Goal: Contribute content: Contribute content

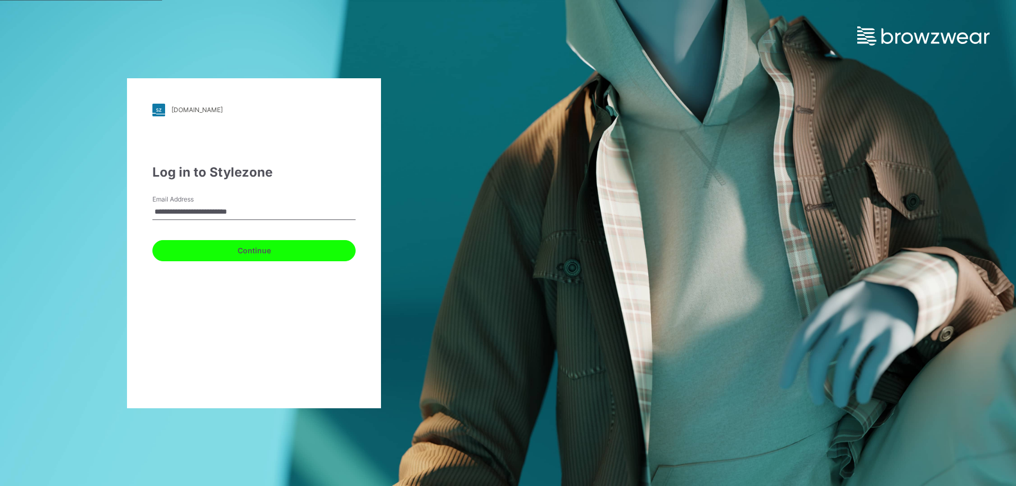
click at [265, 247] on button "Continue" at bounding box center [253, 250] width 203 height 21
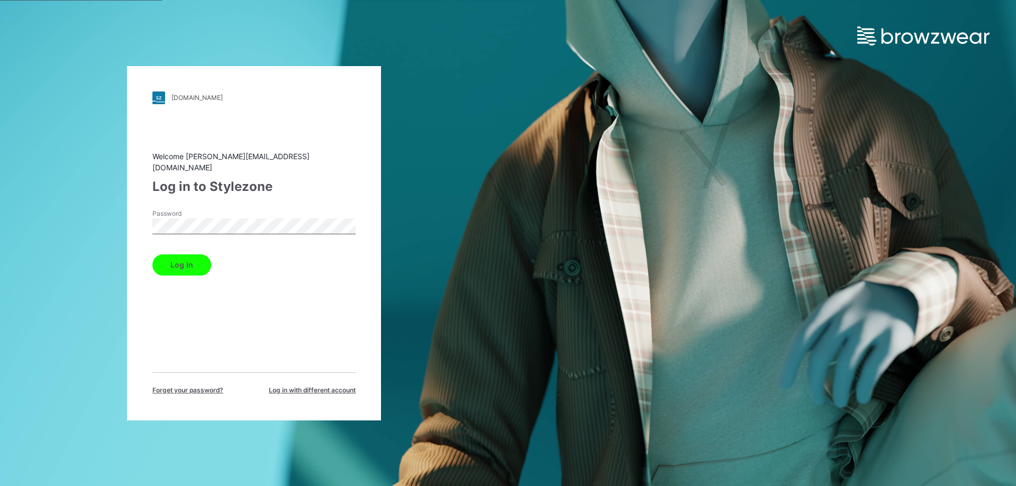
click at [179, 259] on button "Log in" at bounding box center [181, 264] width 59 height 21
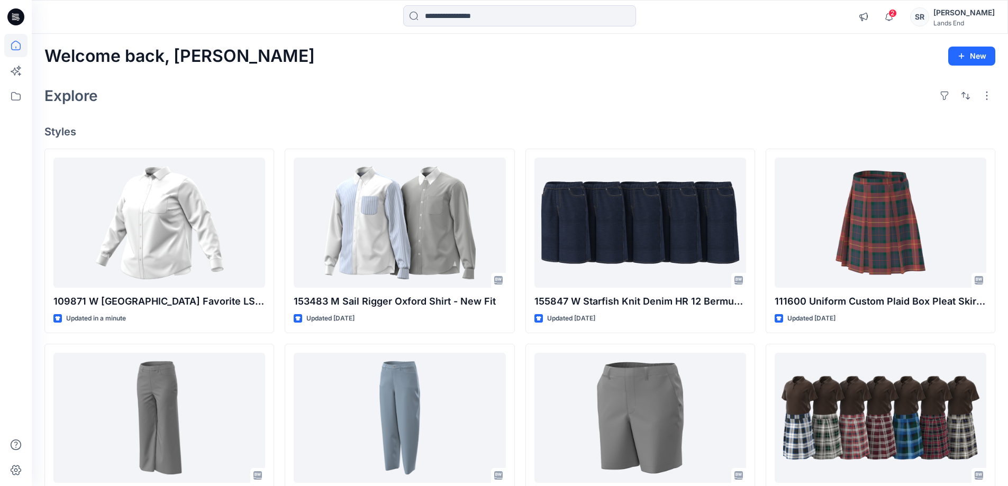
click at [485, 67] on div "Welcome back, [PERSON_NAME] New Explore Styles 109871 W [GEOGRAPHIC_DATA] Favor…" at bounding box center [520, 404] width 976 height 741
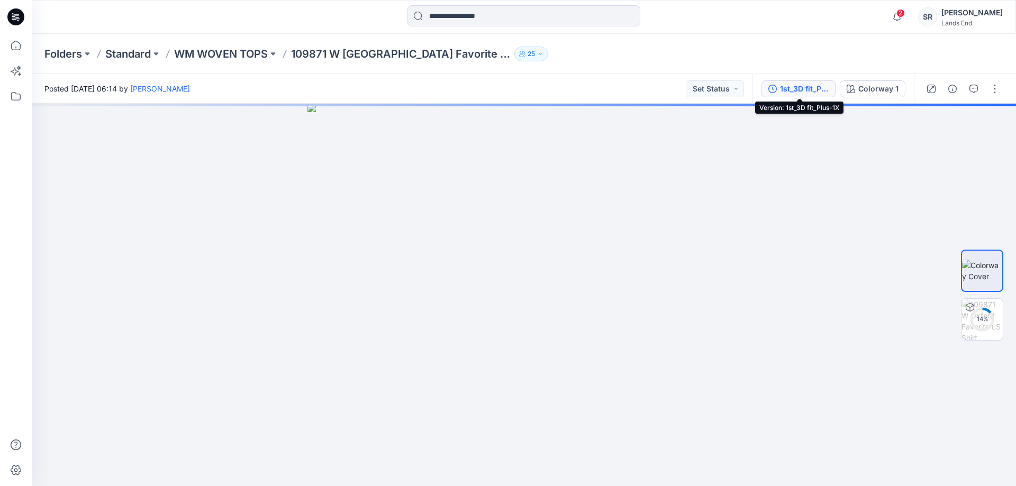
click at [801, 88] on div "1st_3D fit_Plus-1X" at bounding box center [804, 89] width 49 height 12
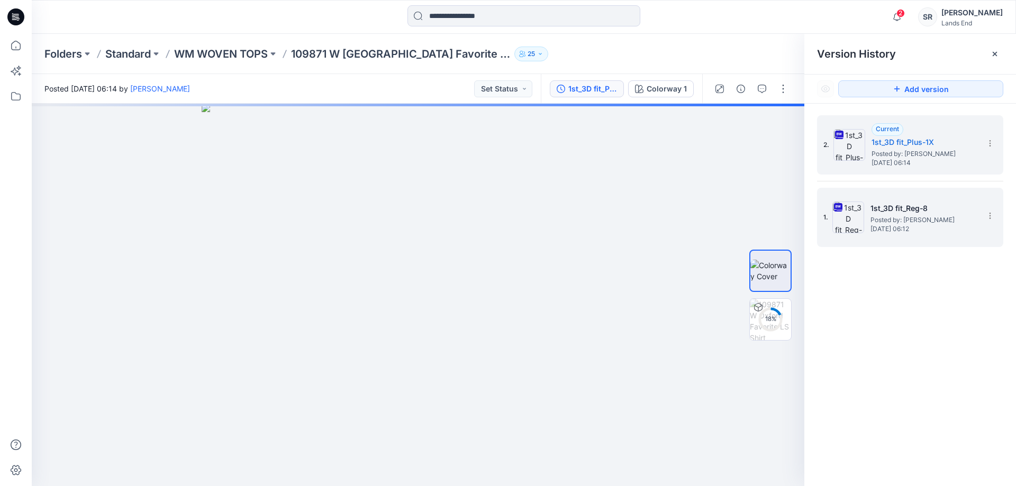
click at [899, 222] on span "Posted by: Sohel Rana" at bounding box center [923, 220] width 106 height 11
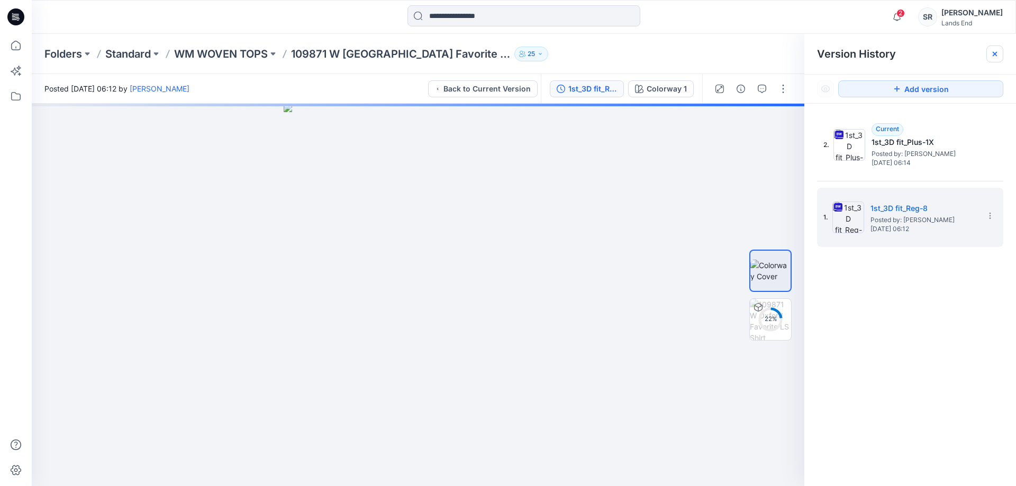
click at [997, 53] on icon at bounding box center [994, 54] width 8 height 8
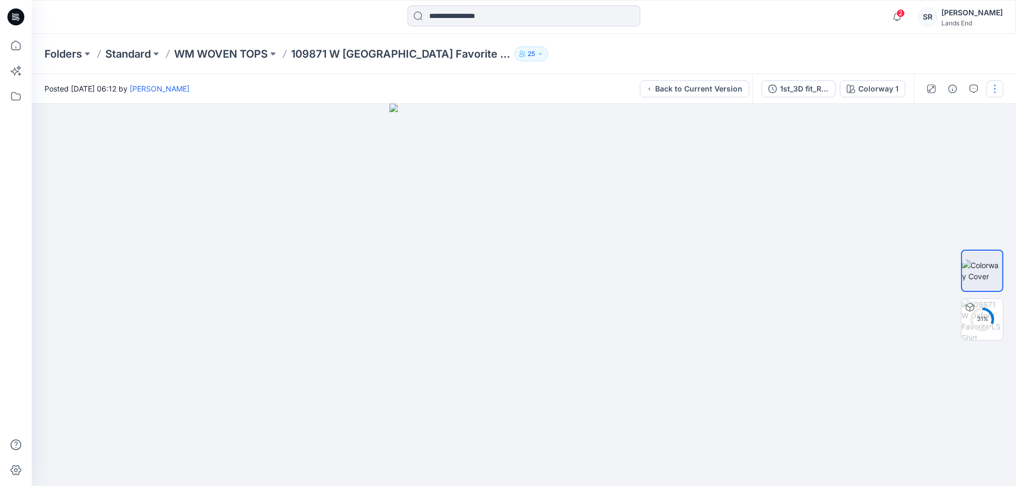
click at [995, 94] on button "button" at bounding box center [994, 88] width 17 height 17
click at [864, 199] on div at bounding box center [524, 295] width 984 height 382
click at [996, 92] on button "button" at bounding box center [994, 88] width 17 height 17
click at [787, 93] on div "1st_3D fit_Reg-8" at bounding box center [804, 89] width 49 height 12
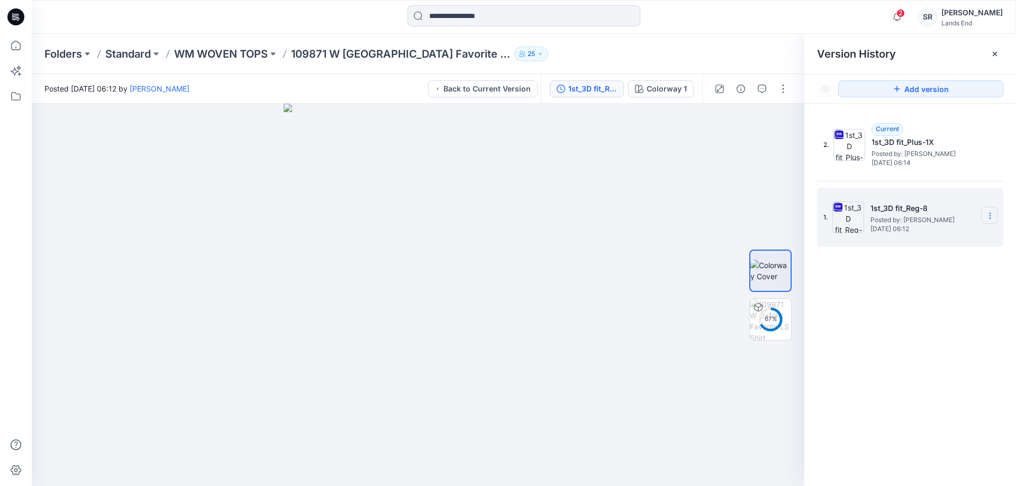
click at [987, 217] on icon at bounding box center [989, 216] width 8 height 8
click at [616, 238] on div at bounding box center [418, 295] width 772 height 382
click at [882, 243] on div "1. 1st_3D fit_Reg-8 Posted by: Sohel Rana Saturday, August 23, 2025 06:12" at bounding box center [910, 217] width 186 height 59
click at [996, 53] on icon at bounding box center [994, 54] width 4 height 4
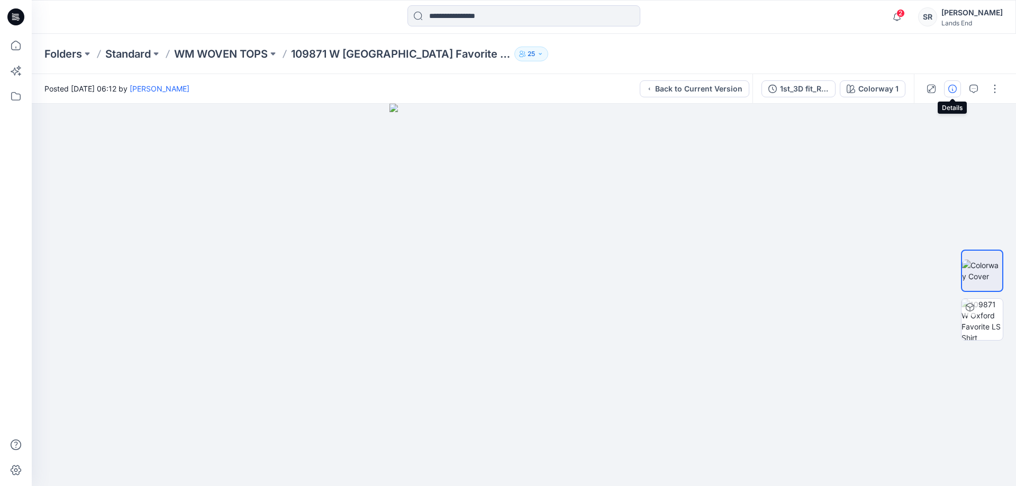
click at [949, 90] on icon "button" at bounding box center [952, 89] width 8 height 8
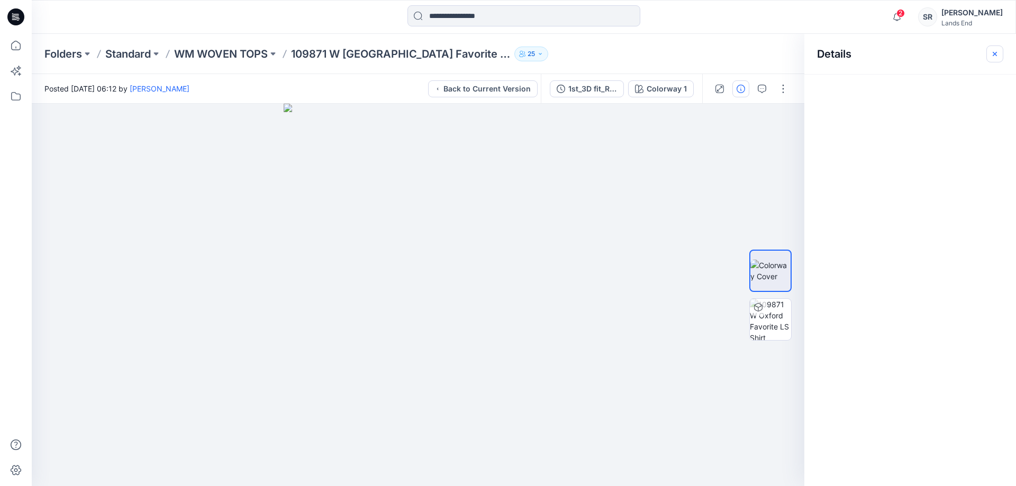
click at [993, 55] on icon "button" at bounding box center [994, 53] width 4 height 4
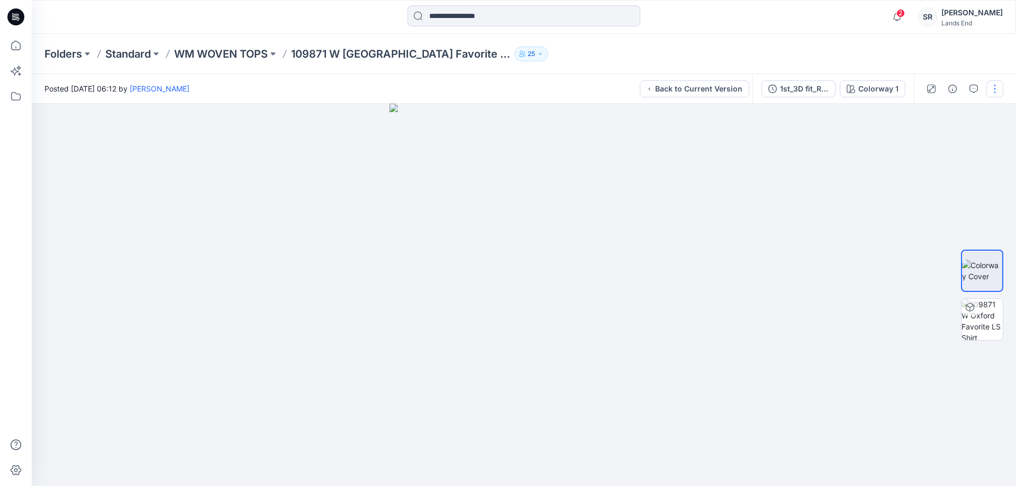
click at [992, 91] on button "button" at bounding box center [994, 88] width 17 height 17
click at [877, 90] on div "Colorway 1" at bounding box center [878, 89] width 40 height 12
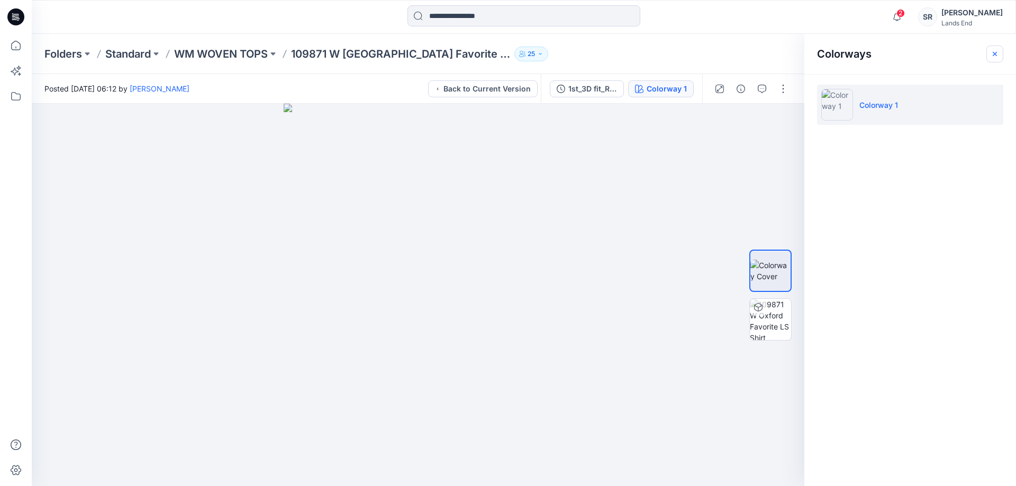
click at [994, 57] on icon "button" at bounding box center [994, 54] width 8 height 8
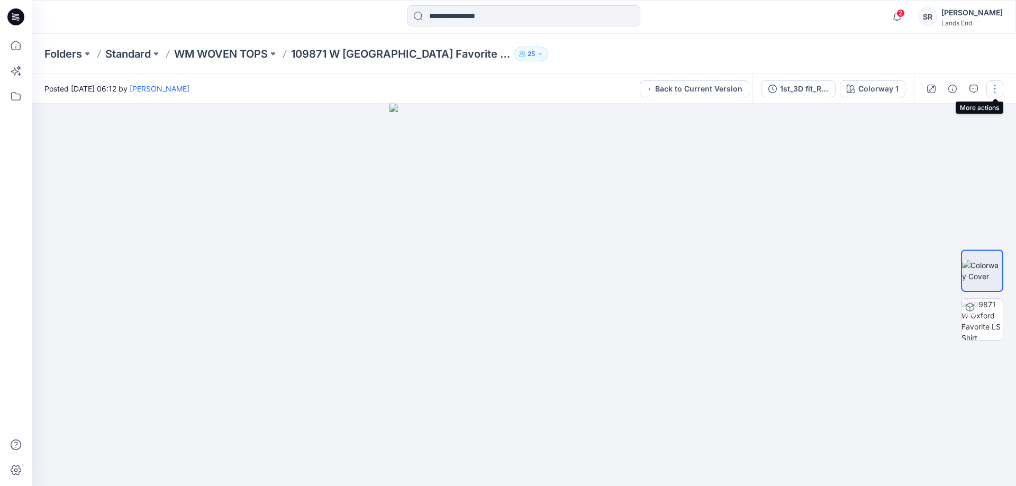
click at [997, 91] on button "button" at bounding box center [994, 88] width 17 height 17
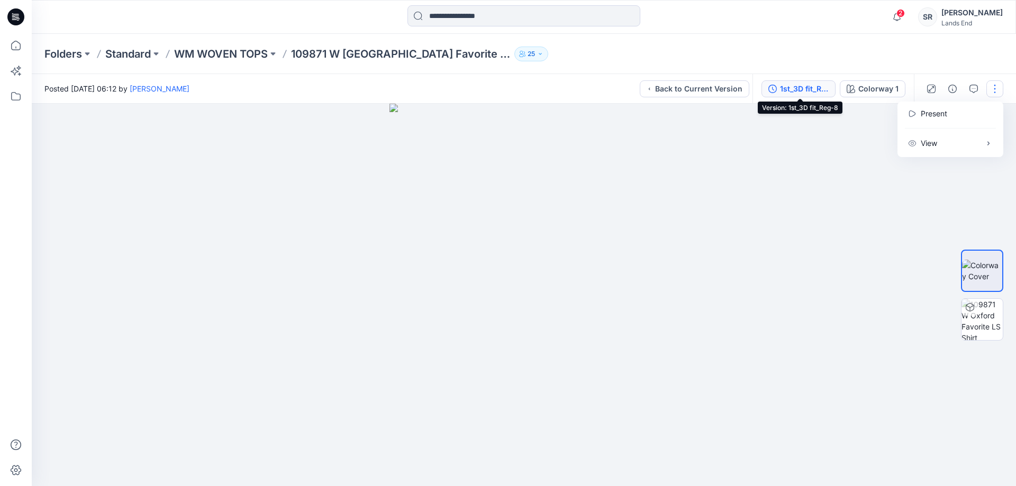
click at [789, 90] on div "1st_3D fit_Reg-8" at bounding box center [804, 89] width 49 height 12
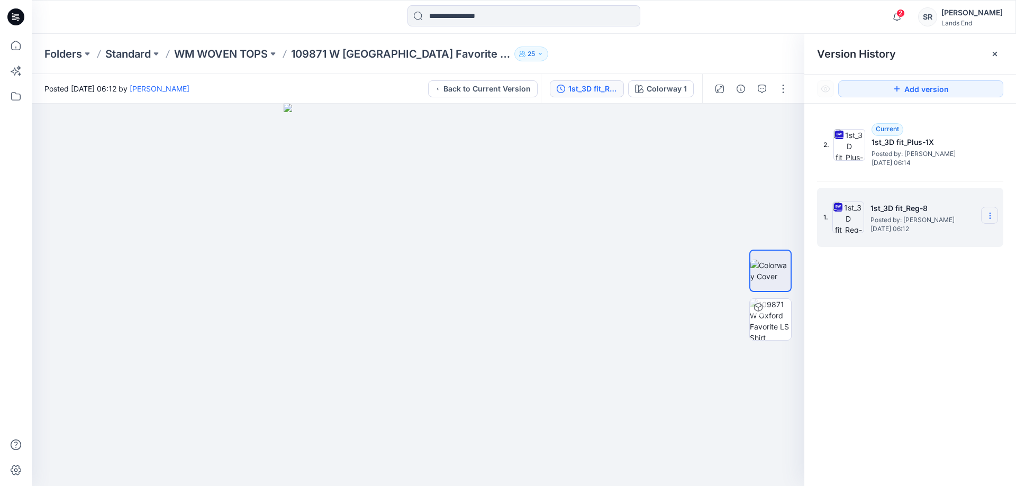
click at [990, 211] on section at bounding box center [989, 215] width 17 height 17
click at [927, 278] on span "Rename Version" at bounding box center [919, 278] width 55 height 13
click at [999, 53] on div at bounding box center [994, 53] width 17 height 17
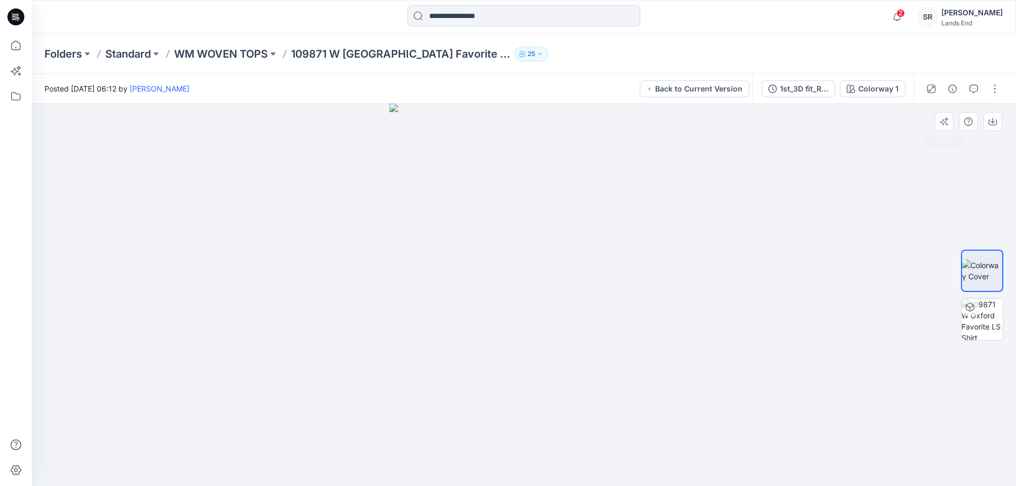
click at [803, 215] on div at bounding box center [524, 295] width 984 height 382
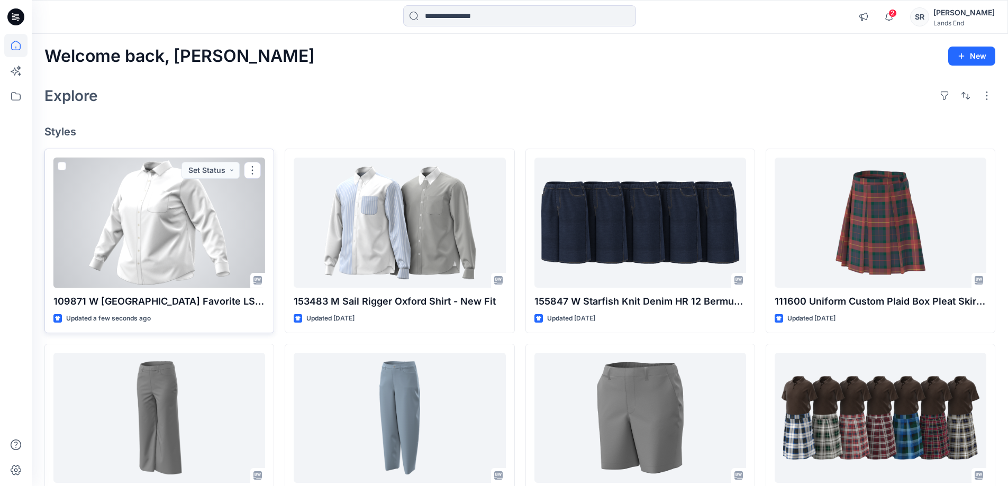
click at [176, 217] on div at bounding box center [159, 223] width 212 height 131
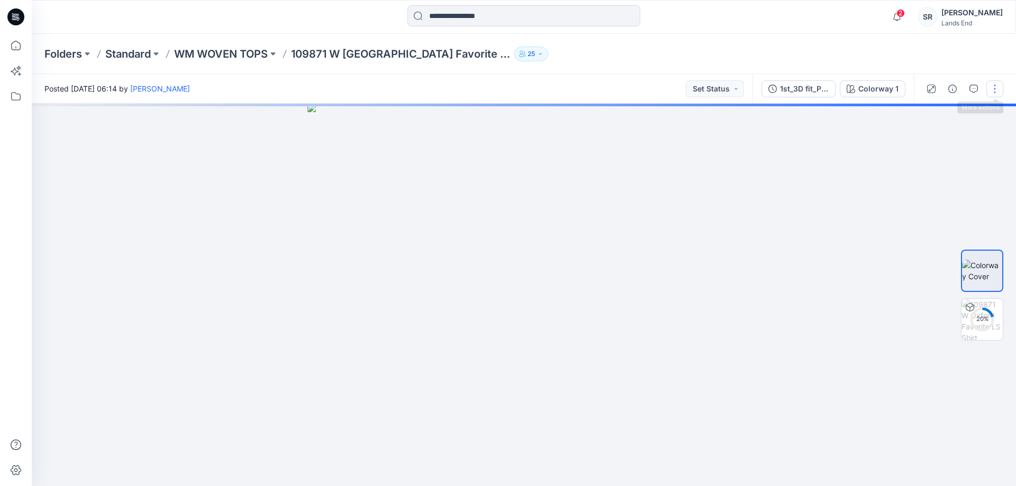
click at [999, 89] on button "button" at bounding box center [994, 88] width 17 height 17
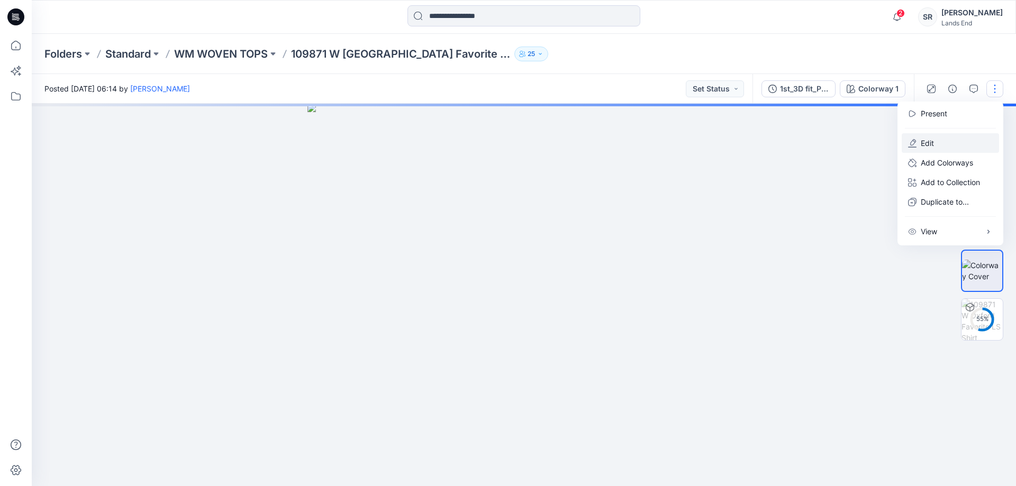
click at [936, 145] on button "Edit" at bounding box center [949, 143] width 97 height 20
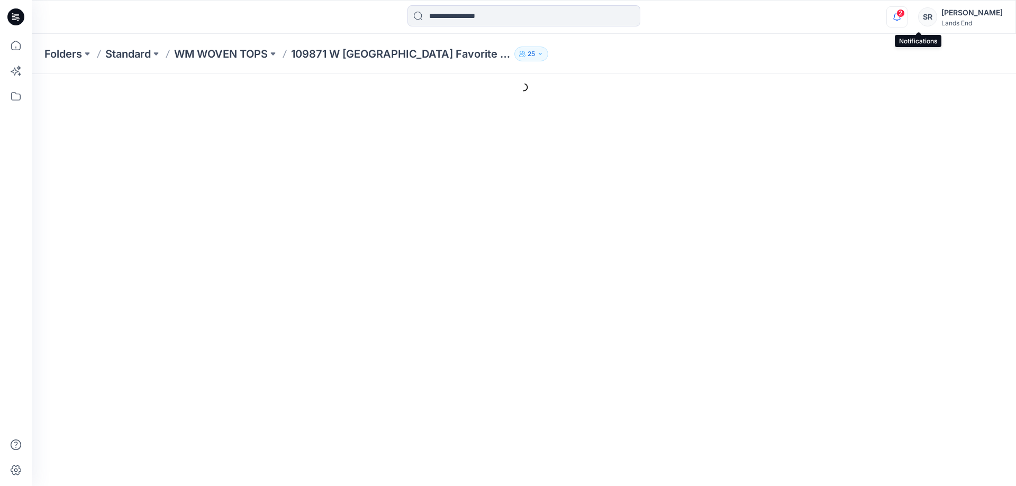
click at [907, 18] on icon "button" at bounding box center [897, 16] width 20 height 21
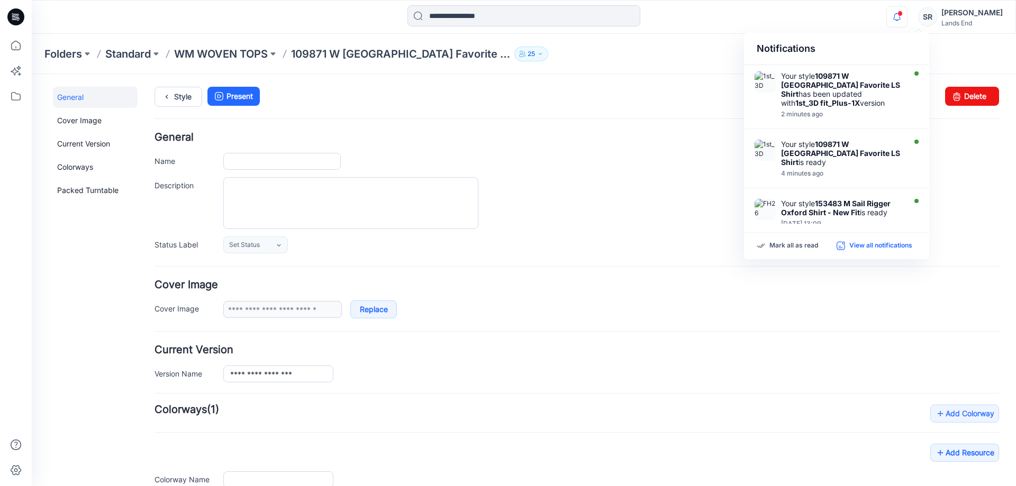
type input "**********"
click at [798, 241] on p "Mark all as read" at bounding box center [793, 246] width 49 height 10
click at [659, 158] on div "**********" at bounding box center [610, 161] width 775 height 17
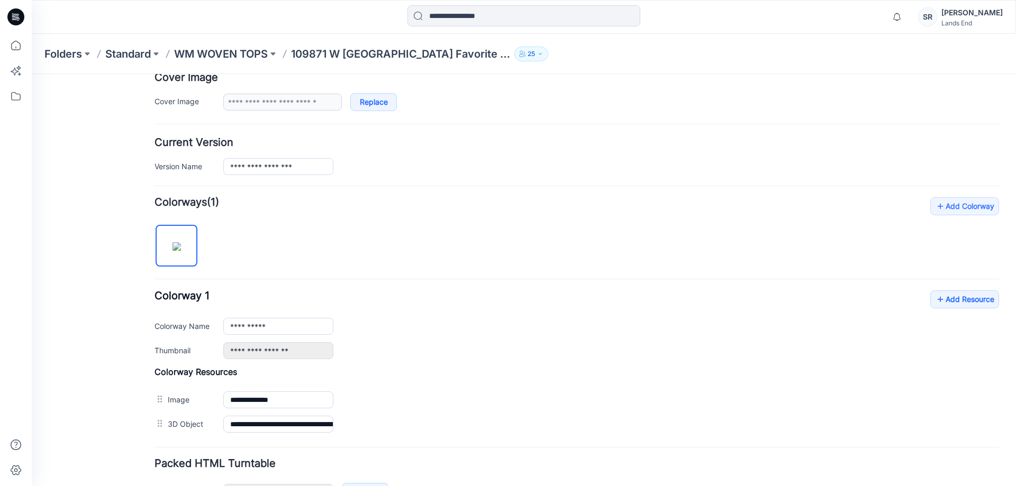
scroll to position [279, 0]
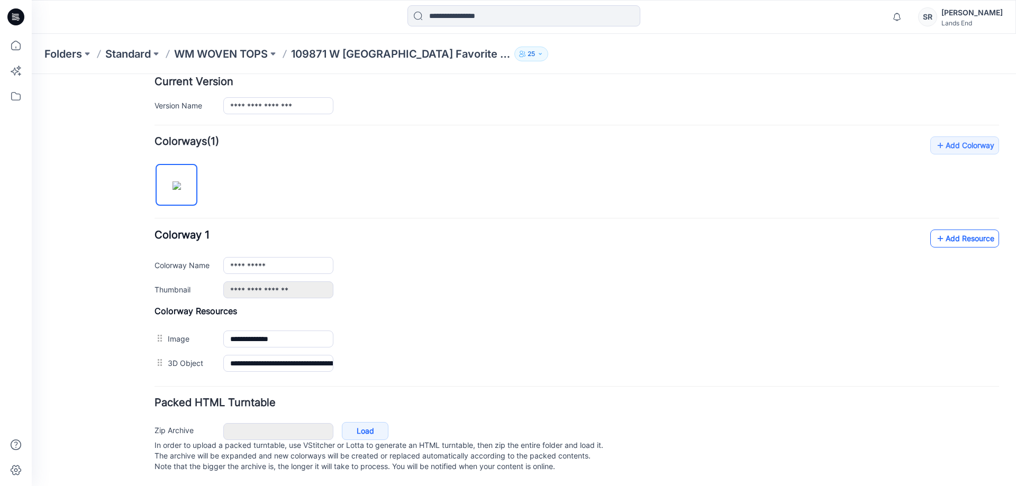
click at [937, 230] on link "Add Resource" at bounding box center [964, 239] width 69 height 18
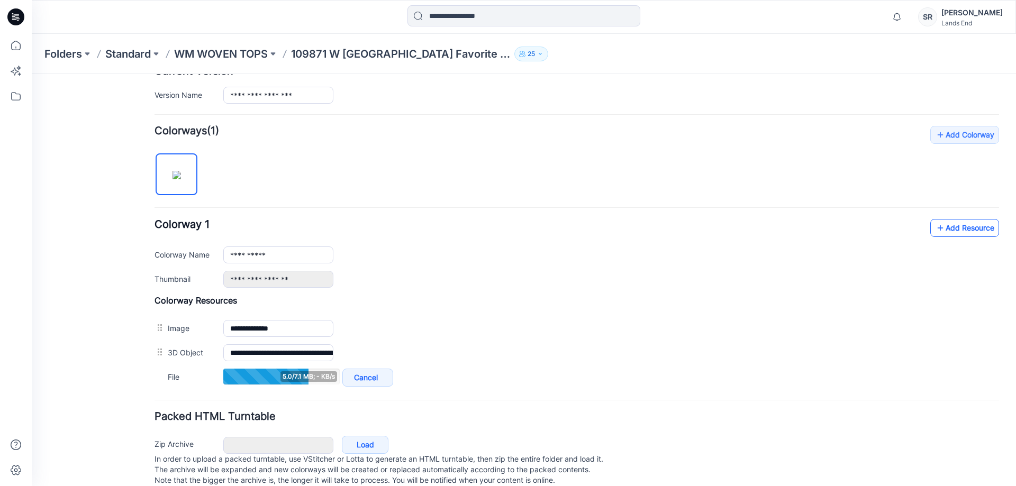
click at [964, 226] on link "Add Resource" at bounding box center [964, 228] width 69 height 18
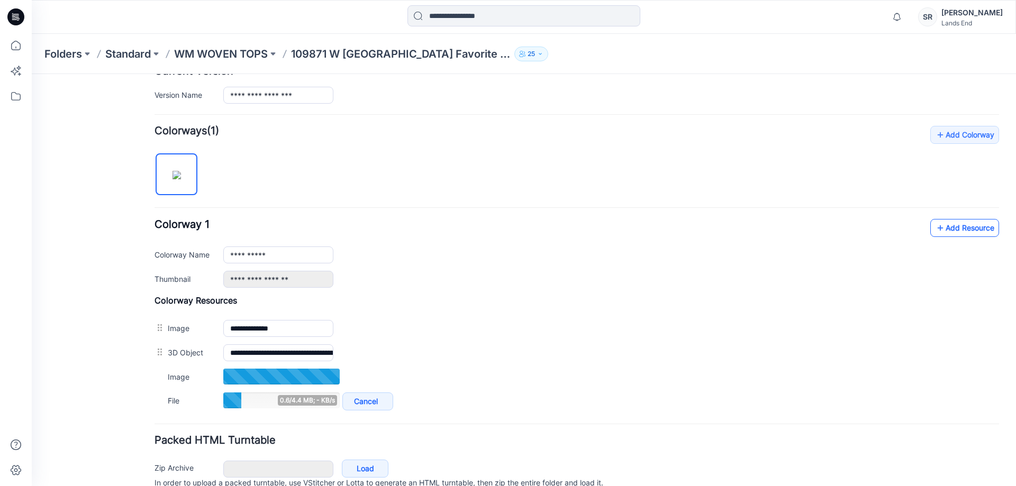
click at [942, 227] on link "Add Resource" at bounding box center [964, 228] width 69 height 18
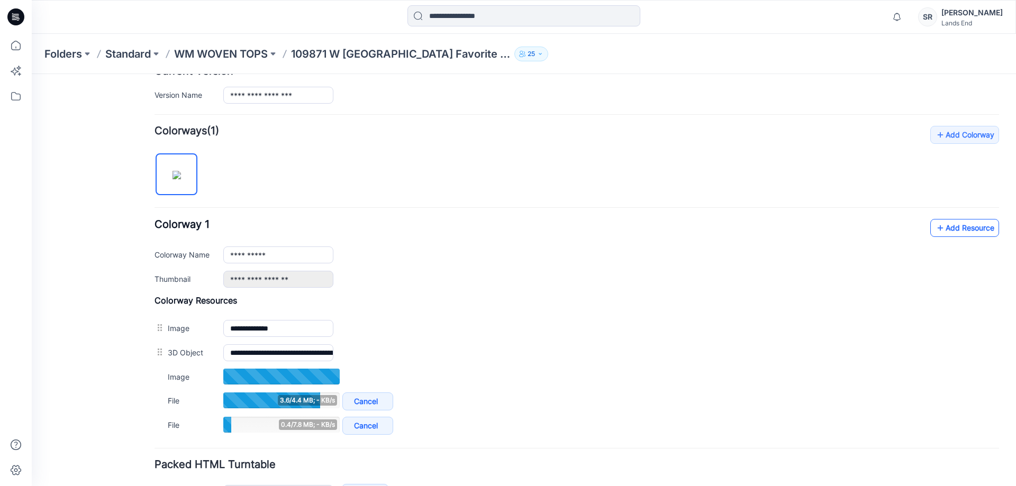
click at [951, 229] on link "Add Resource" at bounding box center [964, 228] width 69 height 18
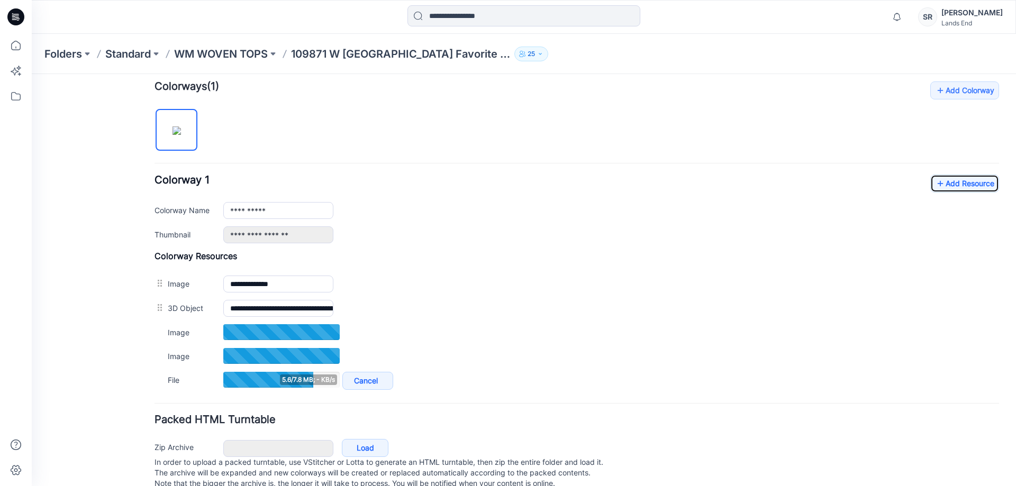
scroll to position [332, 0]
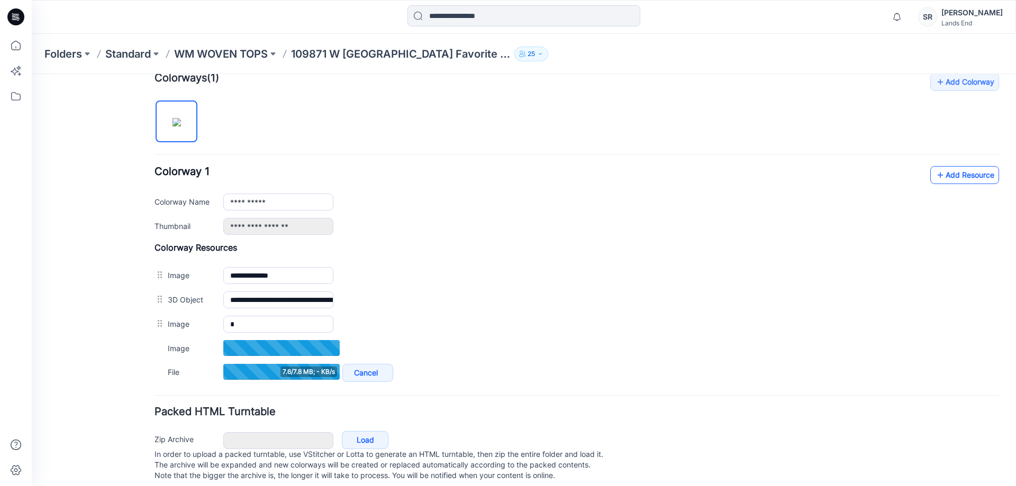
click at [958, 175] on link "Add Resource" at bounding box center [964, 175] width 69 height 18
click at [974, 170] on link "Add Resource" at bounding box center [964, 175] width 69 height 18
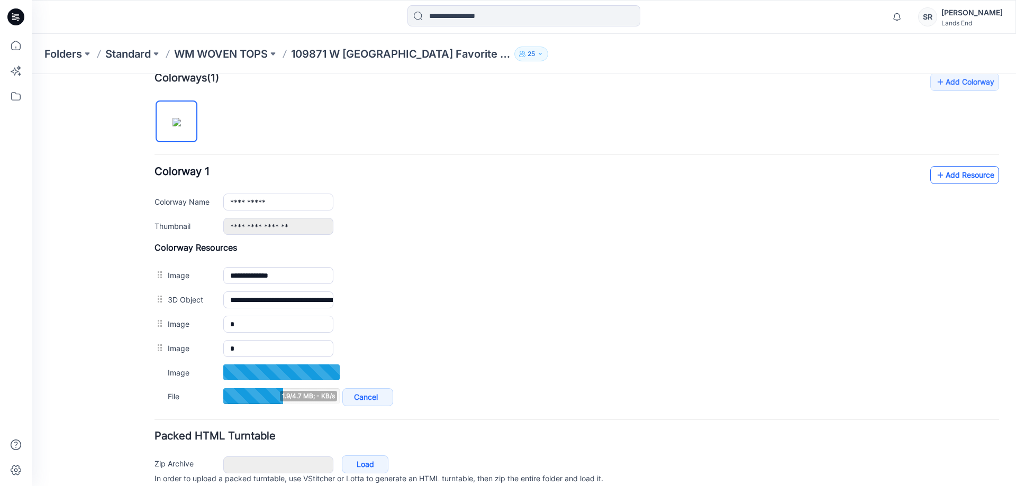
click at [977, 179] on link "Add Resource" at bounding box center [964, 175] width 69 height 18
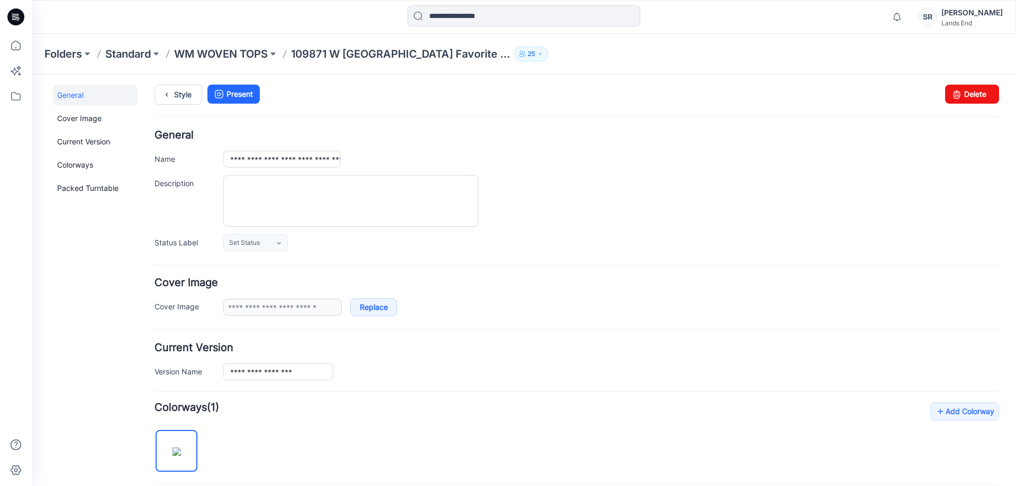
scroll to position [0, 0]
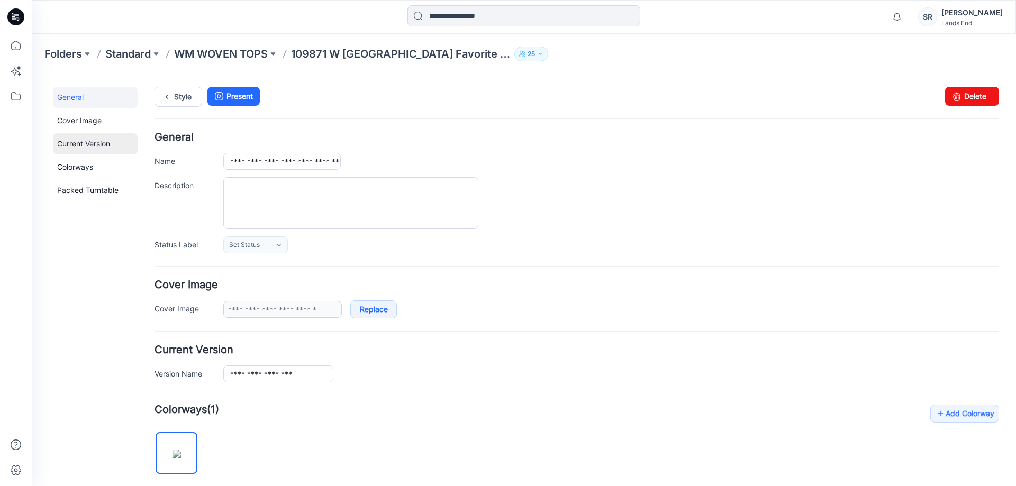
click at [89, 147] on link "Current Version" at bounding box center [95, 143] width 85 height 21
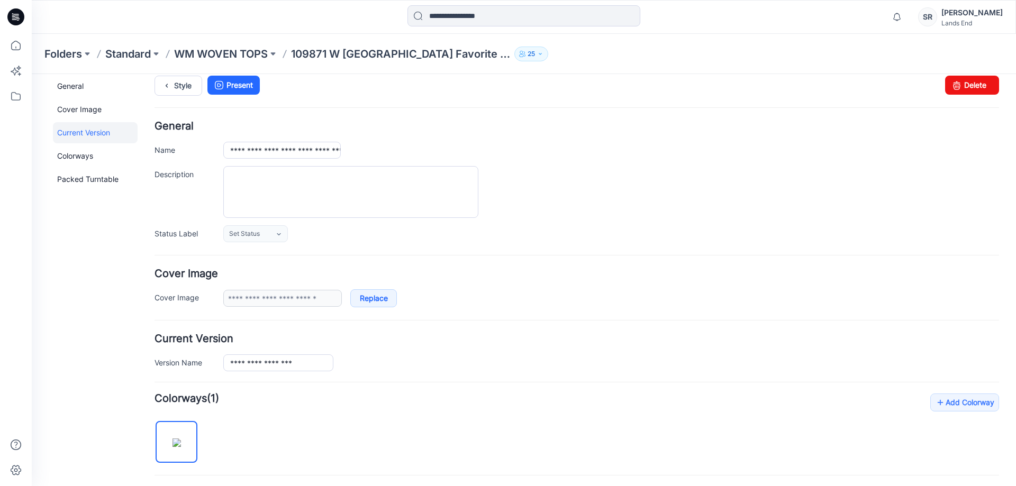
scroll to position [6, 0]
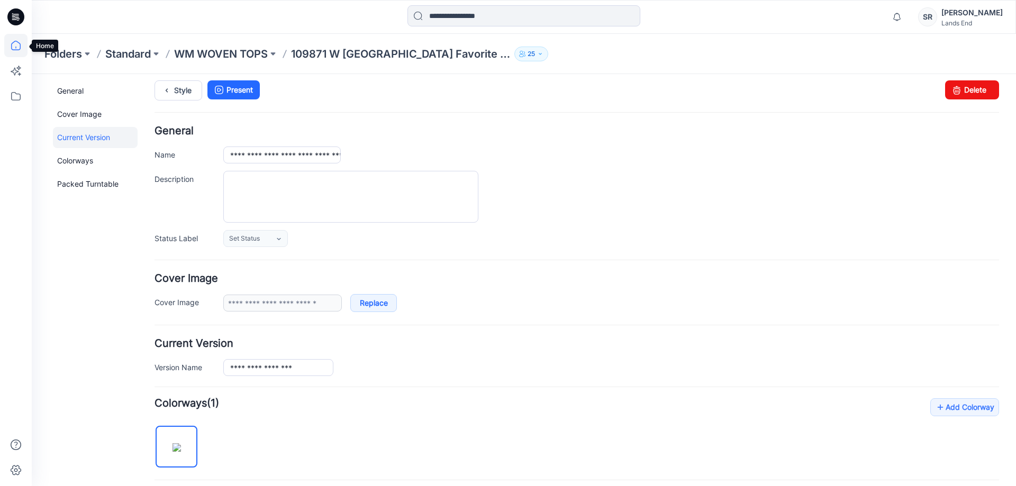
click at [15, 42] on icon at bounding box center [15, 45] width 23 height 23
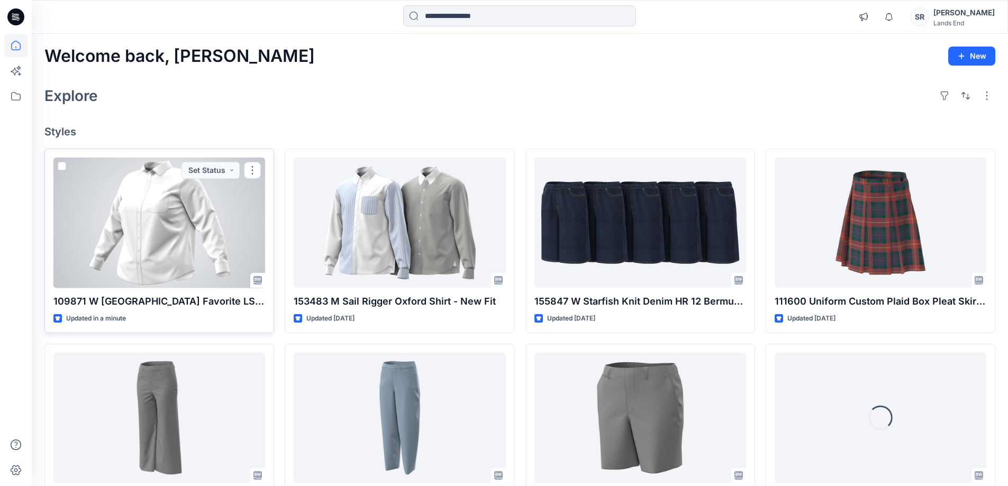
click at [166, 211] on div at bounding box center [159, 223] width 212 height 131
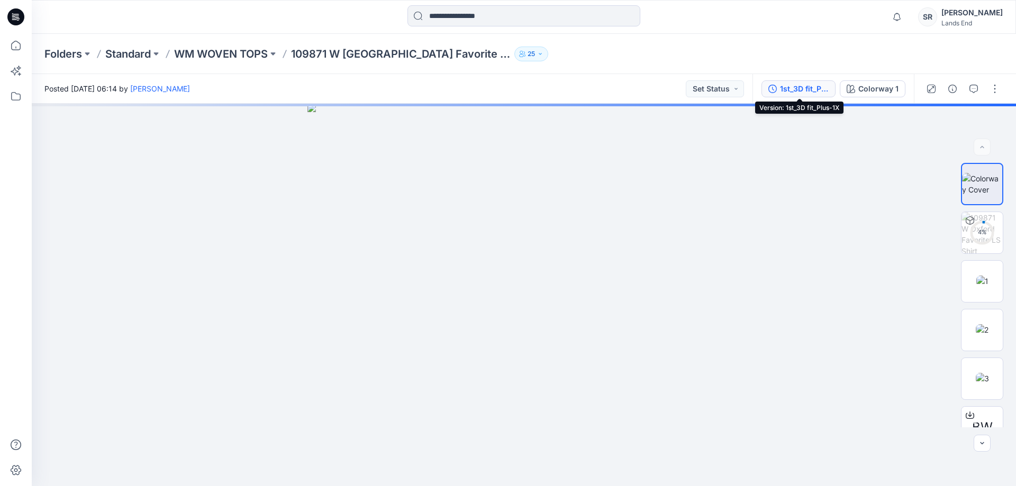
click at [801, 91] on div "1st_3D fit_Plus-1X" at bounding box center [804, 89] width 49 height 12
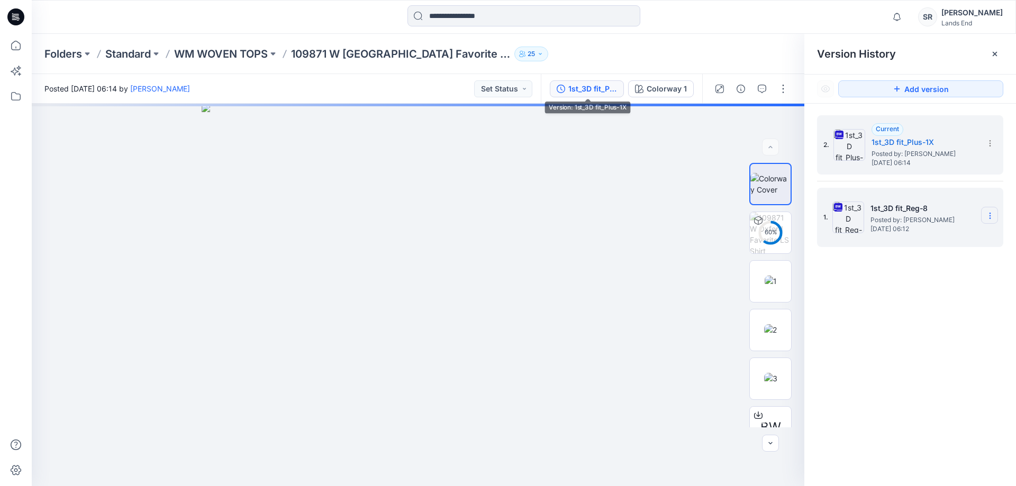
click at [989, 217] on icon at bounding box center [989, 216] width 8 height 8
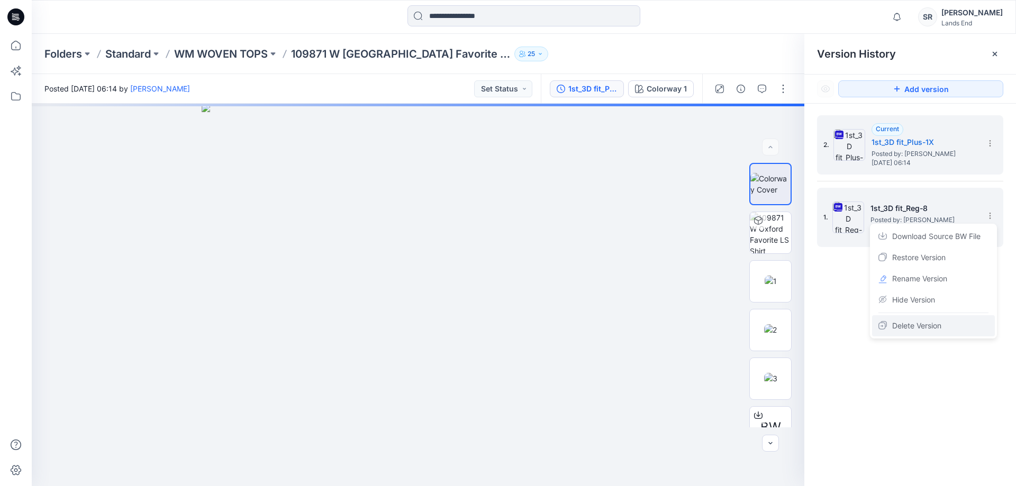
click at [933, 323] on span "Delete Version" at bounding box center [916, 325] width 49 height 13
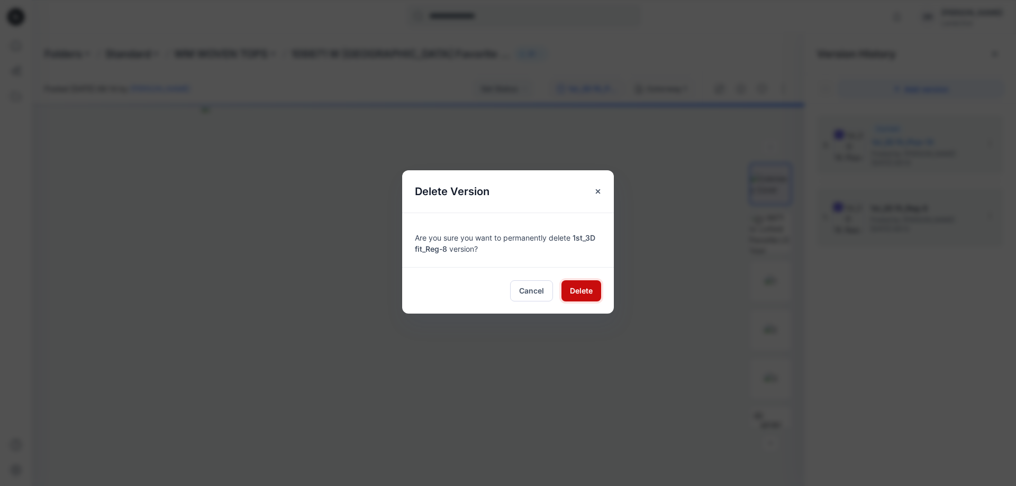
click at [585, 288] on span "Delete" at bounding box center [581, 290] width 23 height 11
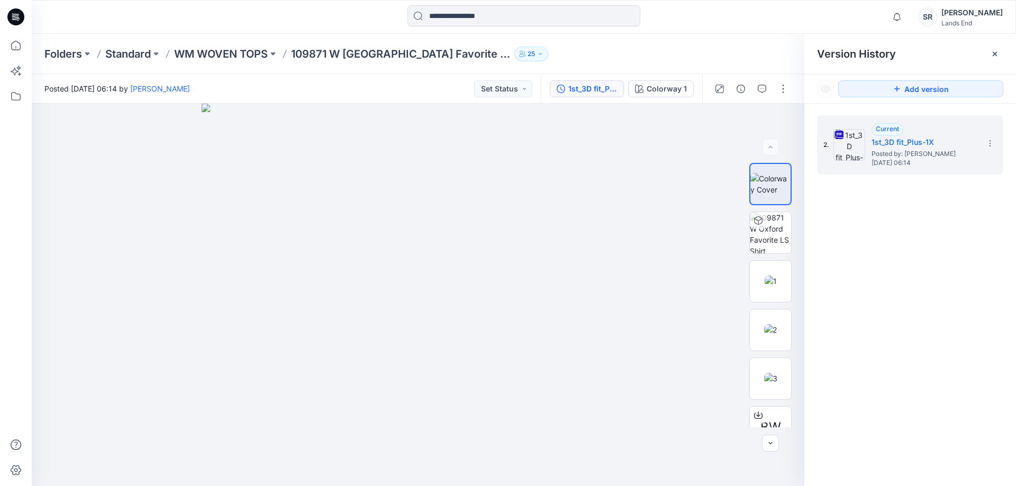
click at [876, 344] on div "2. Current 1st_3D fit_Plus-1X Posted by: Sohel Rana Saturday, August 23, 2025 0…" at bounding box center [910, 303] width 212 height 398
click at [992, 53] on icon at bounding box center [994, 54] width 8 height 8
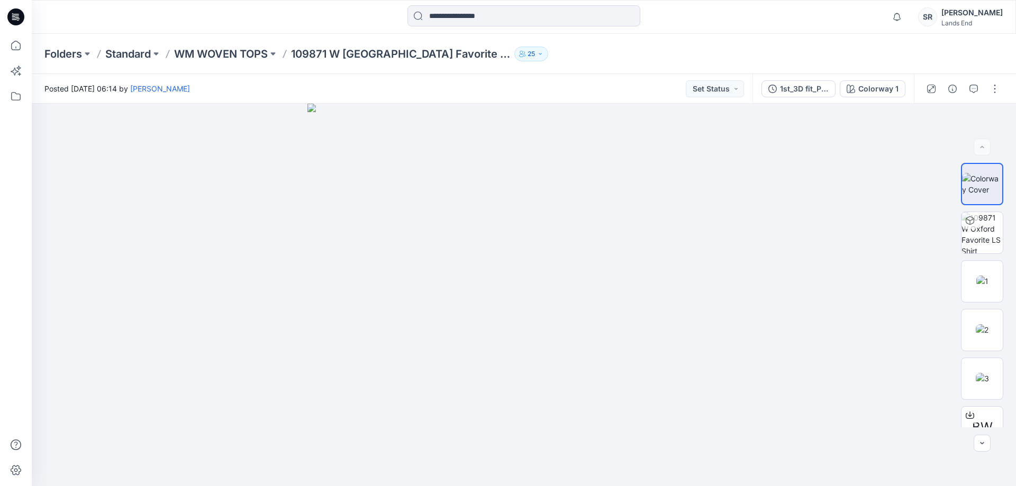
click at [815, 51] on div "Folders Standard WM WOVEN TOPS 109871 W Oxford Favorite LS Shirt 25" at bounding box center [482, 54] width 876 height 15
click at [15, 52] on icon at bounding box center [15, 45] width 23 height 23
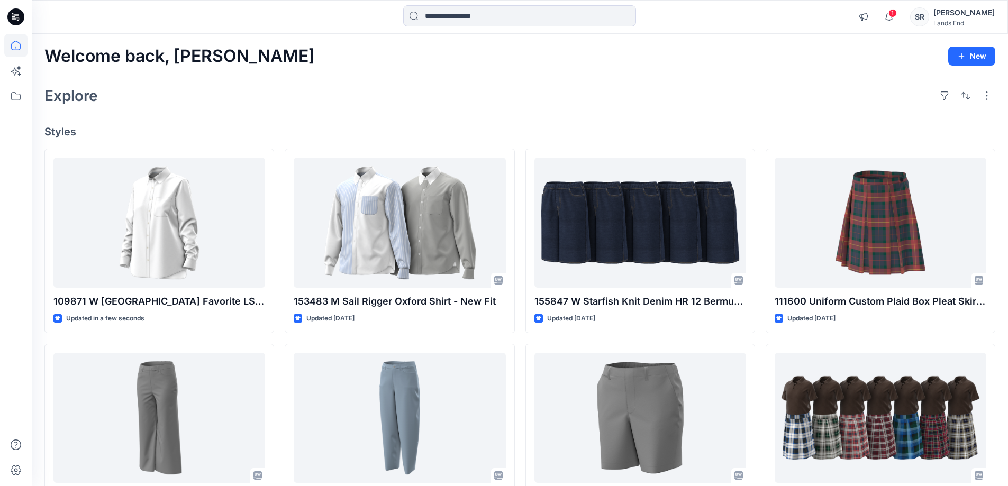
drag, startPoint x: 383, startPoint y: 87, endPoint x: 348, endPoint y: 106, distance: 40.5
click at [383, 87] on div "Explore" at bounding box center [519, 95] width 951 height 25
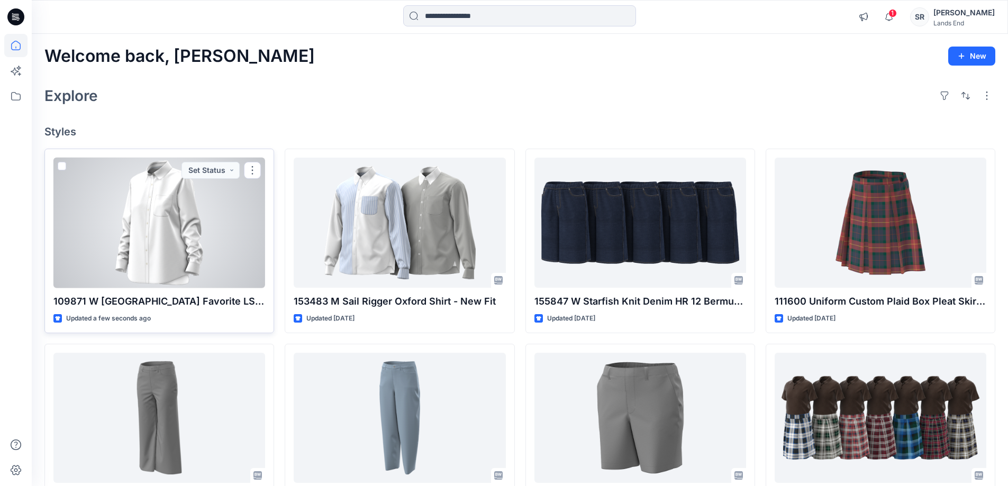
click at [168, 248] on div at bounding box center [159, 223] width 212 height 131
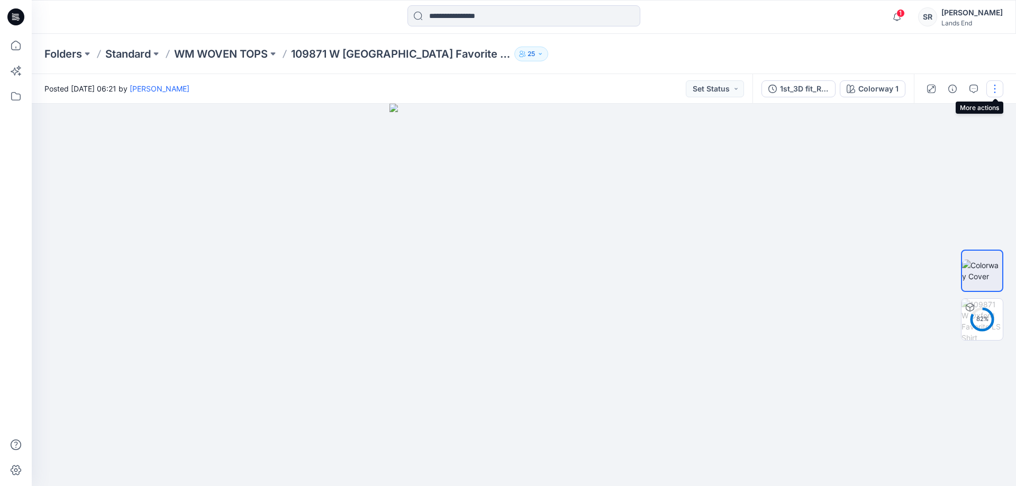
click at [997, 93] on button "button" at bounding box center [994, 88] width 17 height 17
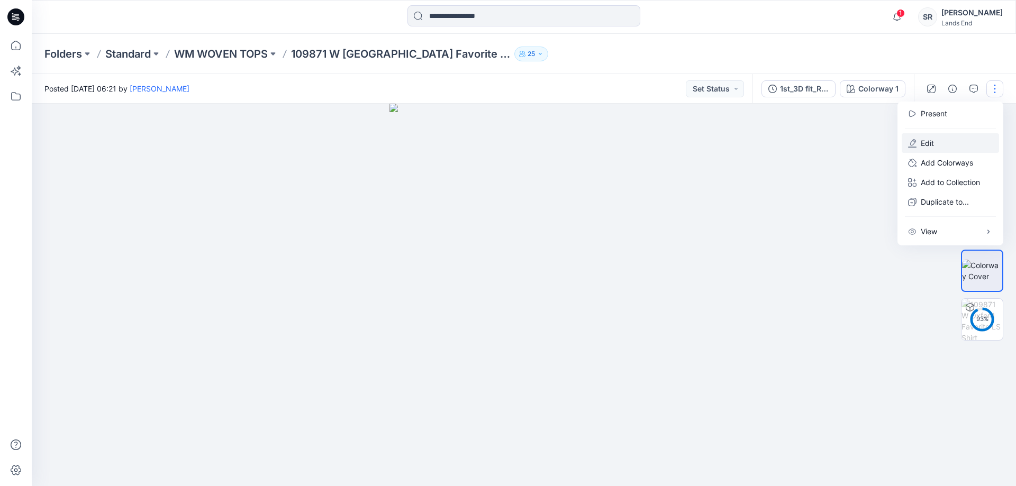
click at [929, 144] on p "Edit" at bounding box center [926, 143] width 13 height 11
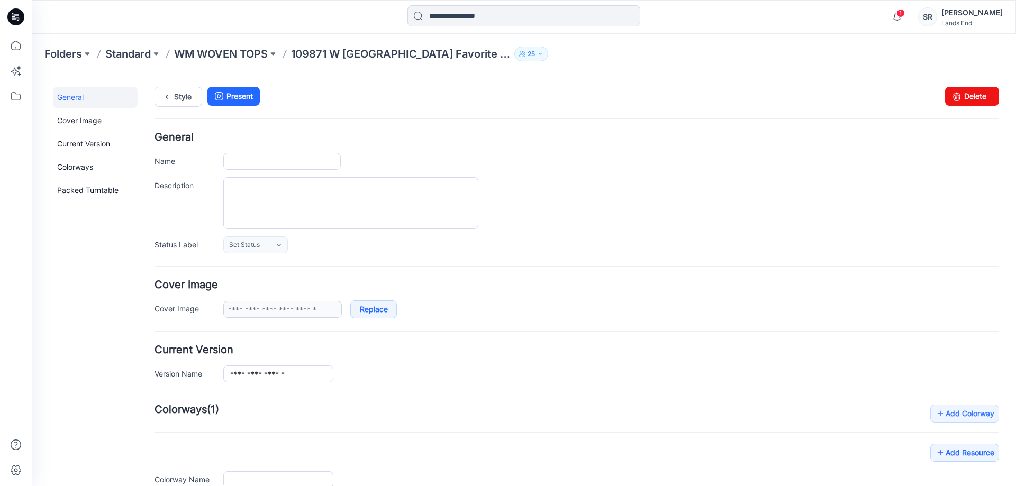
type input "**********"
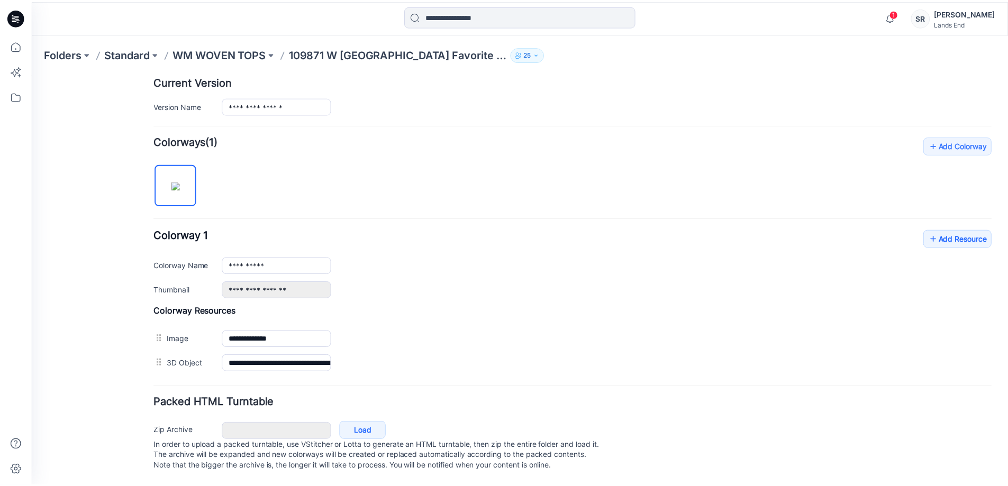
scroll to position [279, 0]
click at [954, 230] on link "Add Resource" at bounding box center [964, 239] width 69 height 18
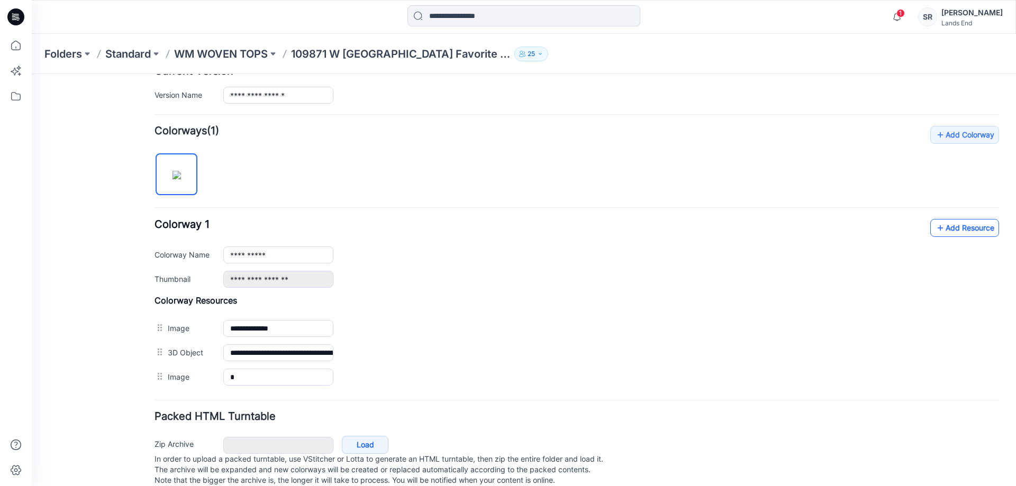
click at [944, 227] on link "Add Resource" at bounding box center [964, 228] width 69 height 18
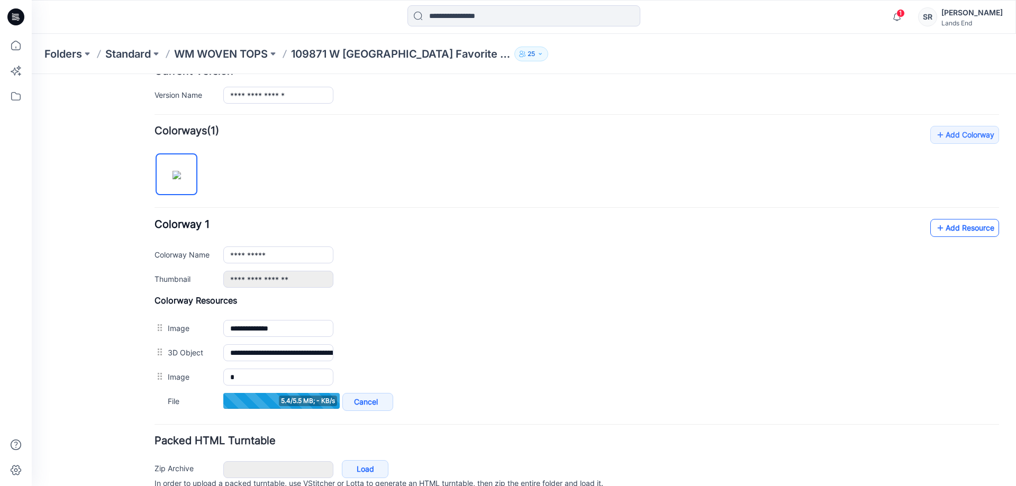
click at [974, 226] on link "Add Resource" at bounding box center [964, 228] width 69 height 18
click at [968, 228] on link "Add Resource" at bounding box center [964, 228] width 69 height 18
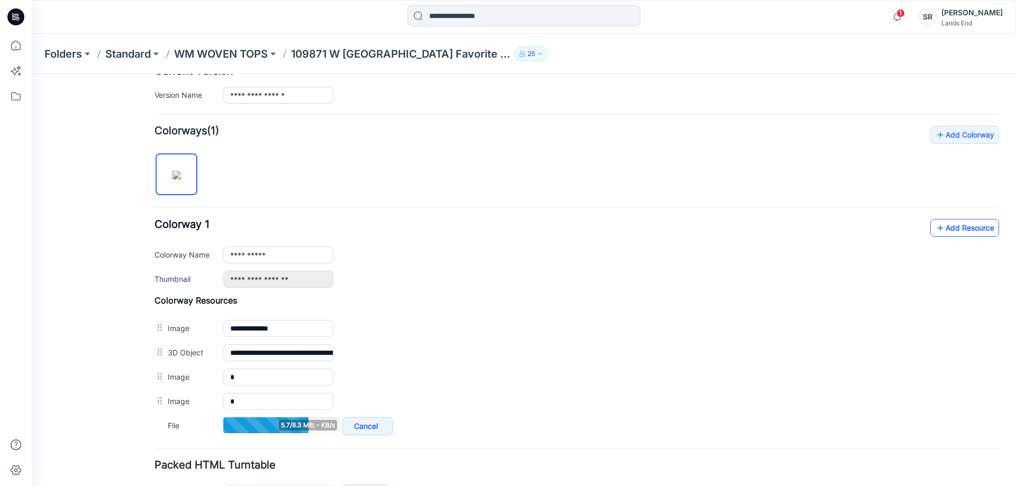
click at [949, 228] on link "Add Resource" at bounding box center [964, 228] width 69 height 18
click at [949, 231] on link "Add Resource" at bounding box center [964, 228] width 69 height 18
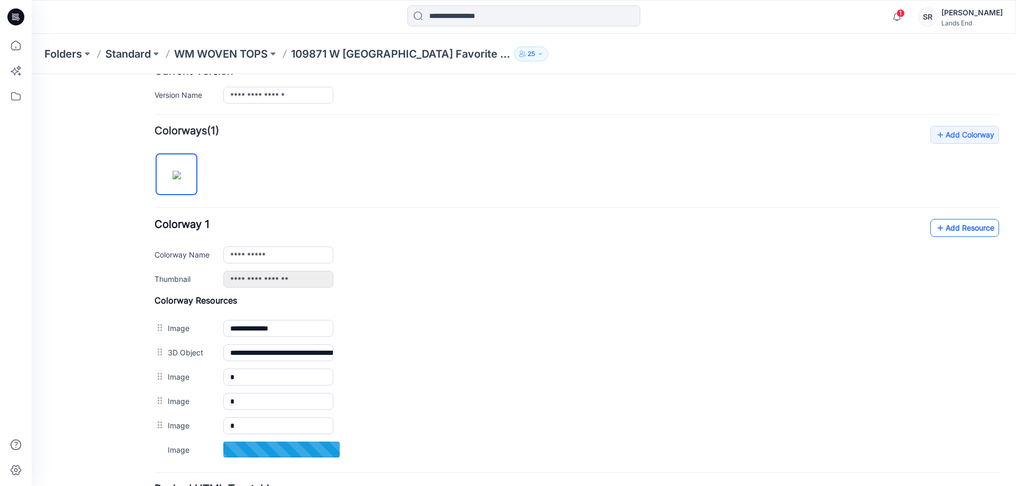
click at [974, 223] on link "Add Resource" at bounding box center [964, 228] width 69 height 18
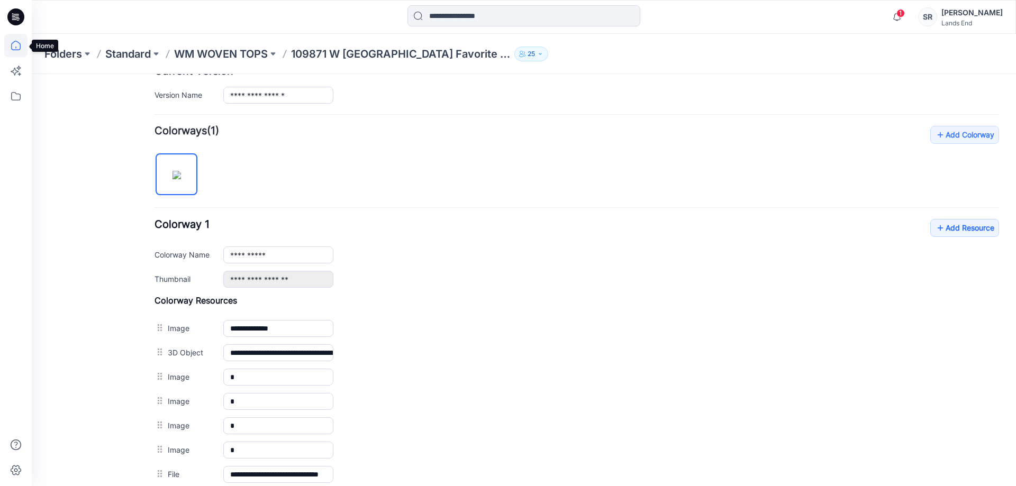
click at [13, 51] on icon at bounding box center [15, 45] width 23 height 23
